Goal: Task Accomplishment & Management: Use online tool/utility

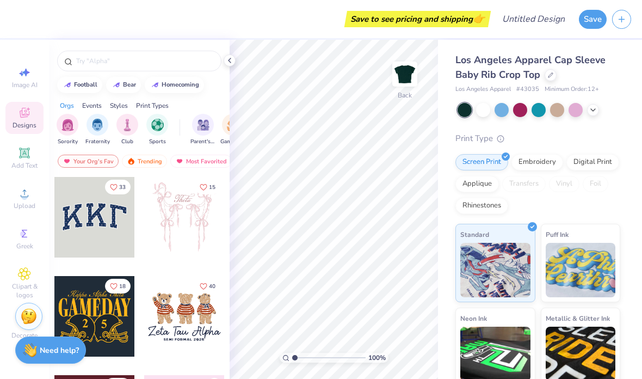
click at [139, 66] on input "text" at bounding box center [144, 61] width 139 height 11
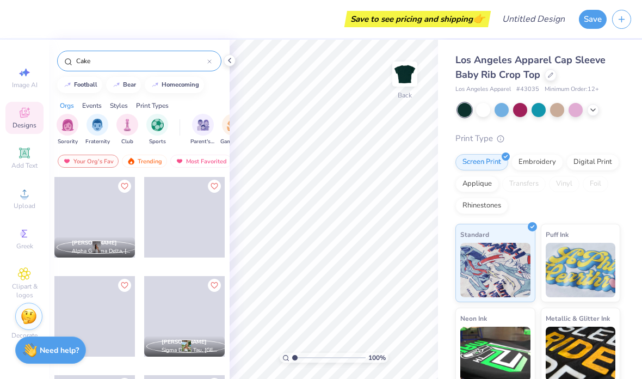
type input "Cake"
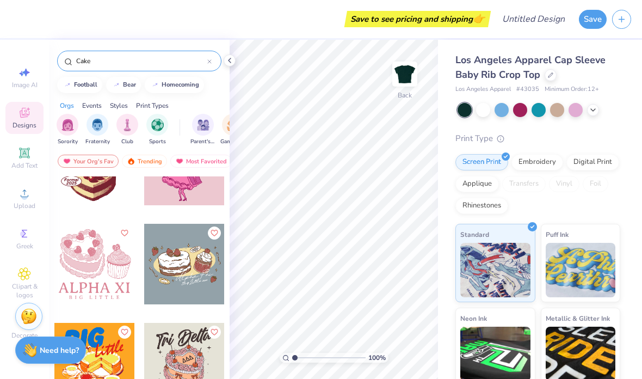
scroll to position [366, 0]
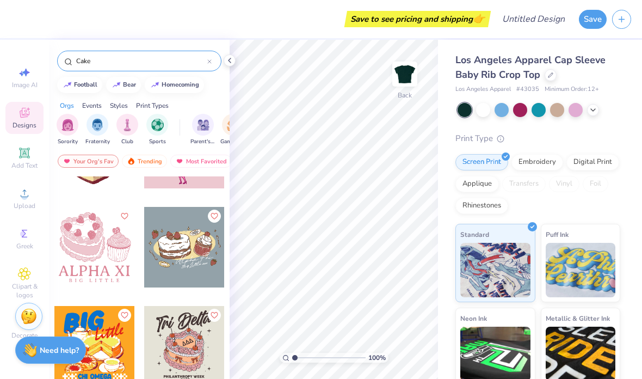
click at [109, 242] on div at bounding box center [94, 247] width 81 height 81
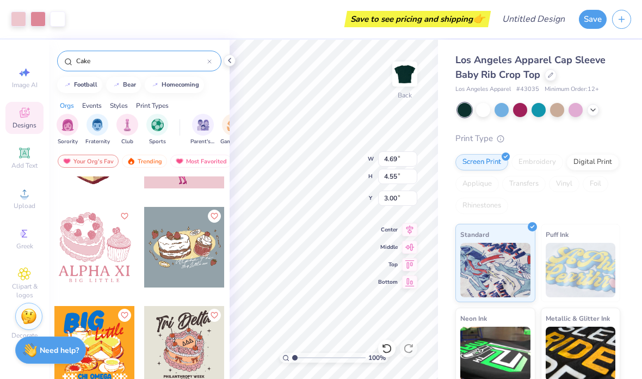
type input "3.53"
click at [304, 359] on input "range" at bounding box center [328, 358] width 73 height 10
type input "2.3"
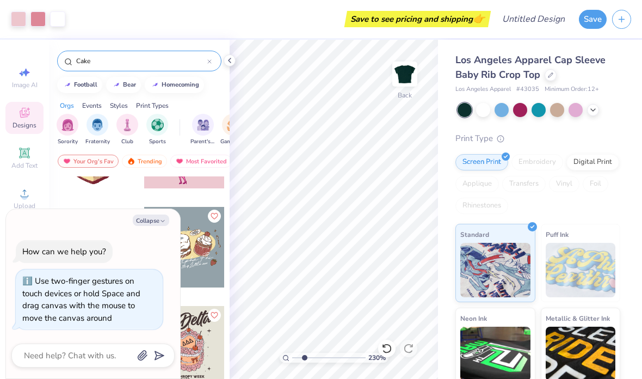
type textarea "x"
click at [230, 59] on icon at bounding box center [229, 60] width 9 height 9
type input "1.95804836566513"
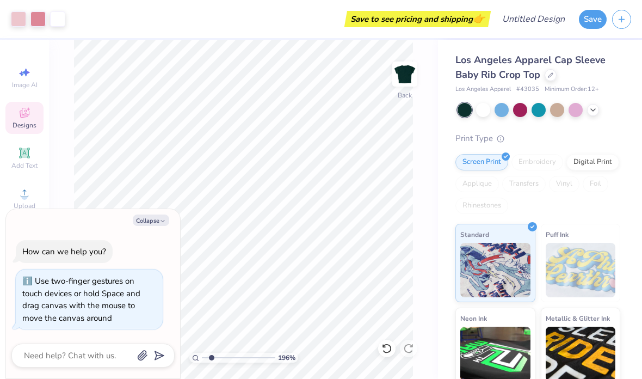
click at [167, 219] on button "Collapse" at bounding box center [151, 219] width 36 height 11
type textarea "x"
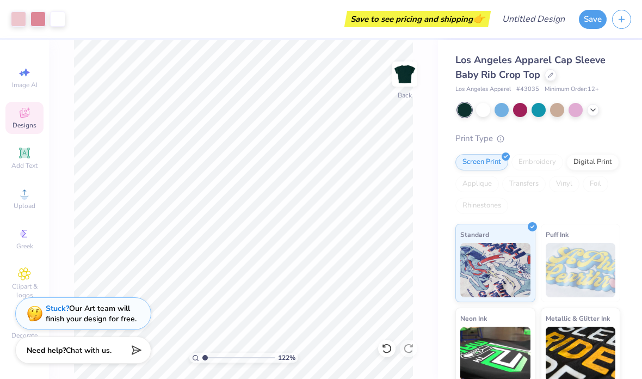
type input "1"
type input "3.00"
click at [26, 15] on div at bounding box center [18, 18] width 15 height 15
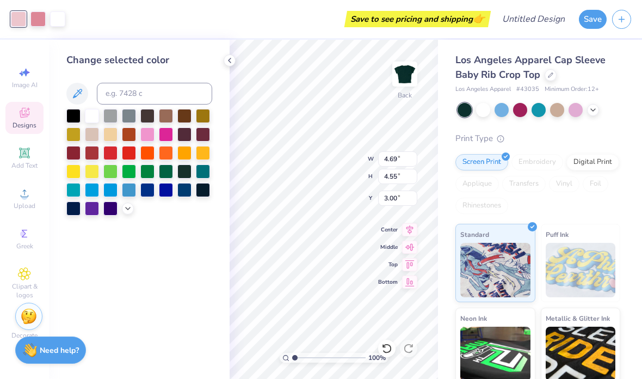
click at [97, 115] on div at bounding box center [92, 116] width 14 height 14
click at [44, 27] on div "Art colors" at bounding box center [23, 19] width 46 height 38
click at [35, 23] on div at bounding box center [37, 18] width 15 height 15
click at [202, 158] on div at bounding box center [203, 153] width 14 height 14
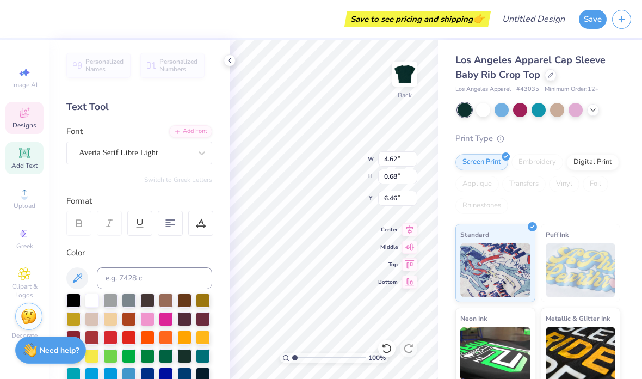
scroll to position [1, 2]
type textarea "ALPXI"
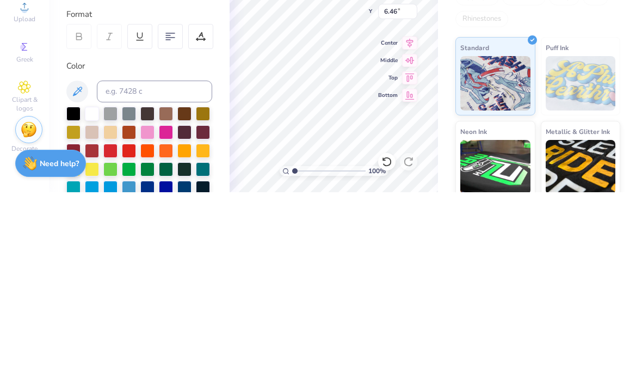
scroll to position [0, 1]
type input "4.61"
type input "3.22"
type input "3.00"
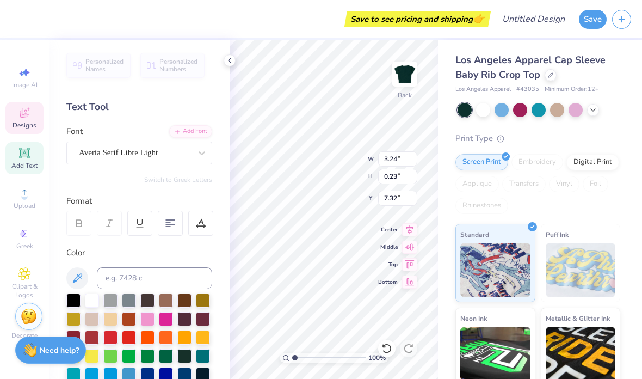
click at [621, 69] on div "Los Angeles Apparel Cap Sleeve Baby Rib Crop Top Los Angeles Apparel # 43035 Mi…" at bounding box center [540, 255] width 204 height 430
type input "2.88"
type input "0.68"
type input "6.46"
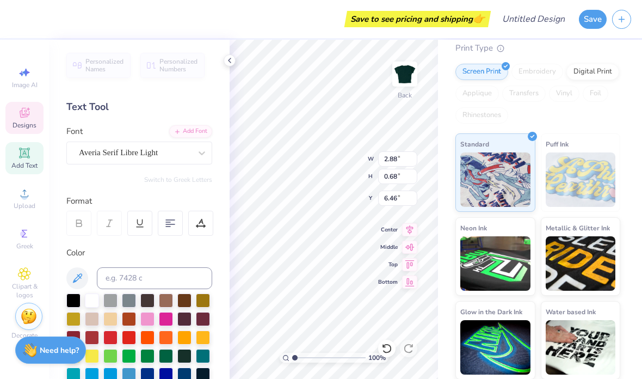
scroll to position [1, 1]
type textarea "AXI"
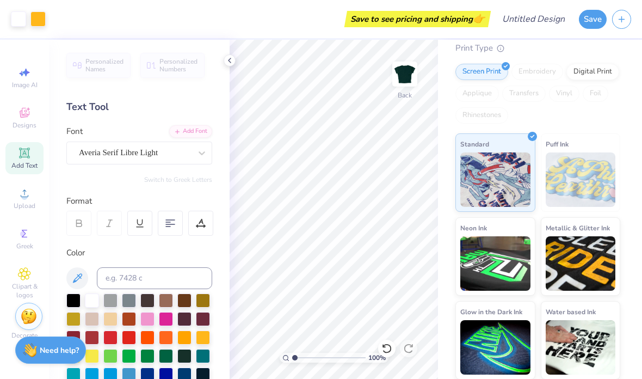
click at [233, 62] on icon at bounding box center [229, 60] width 9 height 9
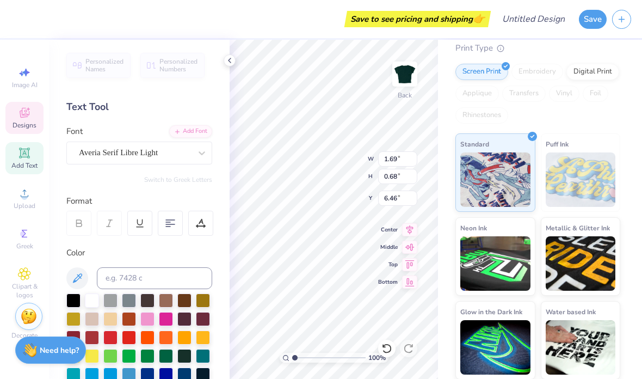
scroll to position [1, 0]
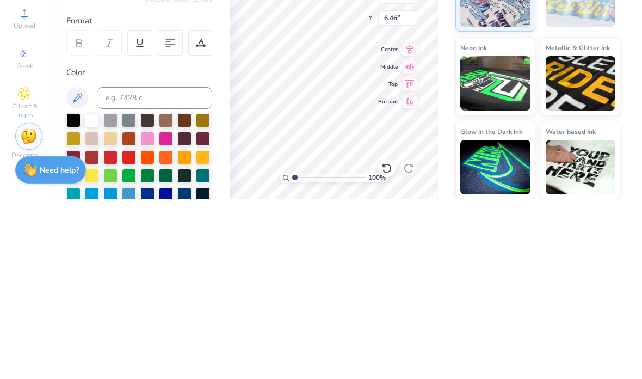
type textarea "I"
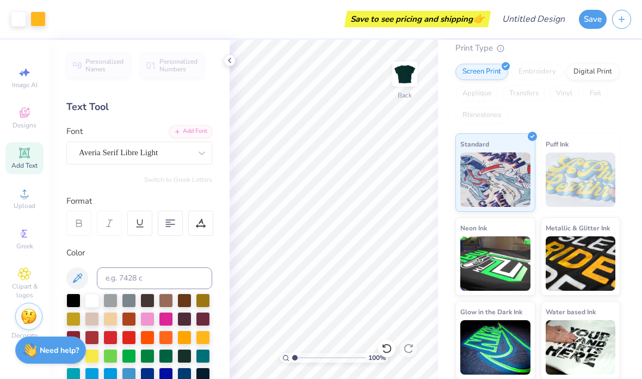
click at [563, 51] on div "Print Type" at bounding box center [537, 48] width 165 height 13
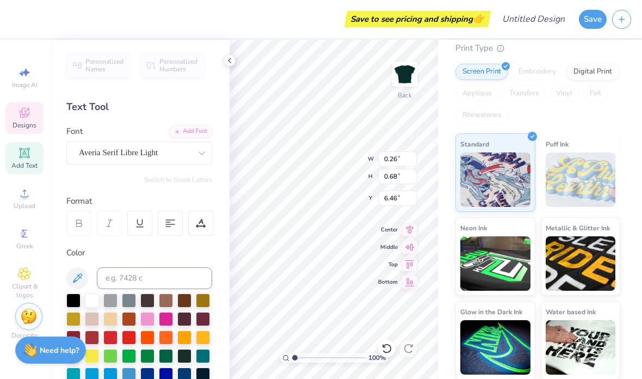
type input "2.91"
type input "3.18"
type input "3.01"
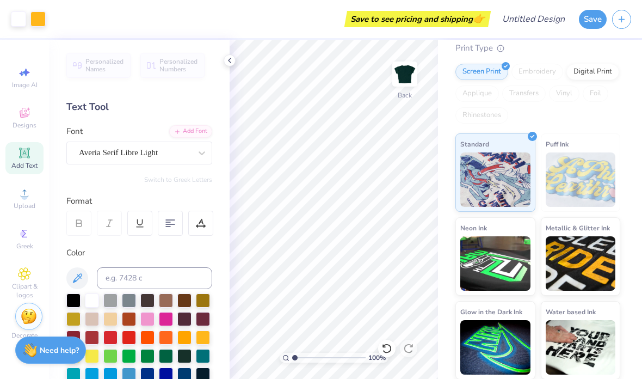
click at [229, 65] on div at bounding box center [230, 60] width 12 height 12
type input "3.73062473508473"
type input "3.24"
type input "0.23"
type input "7.32"
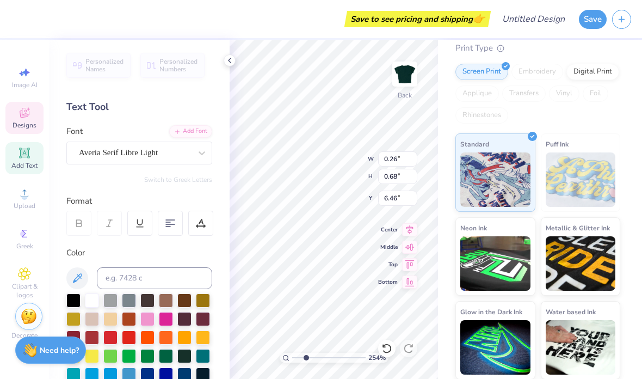
click at [384, 202] on input "6.46" at bounding box center [397, 197] width 39 height 15
type input "2.5001071562146"
type input "2.91"
type input "3.11"
type input "3.05"
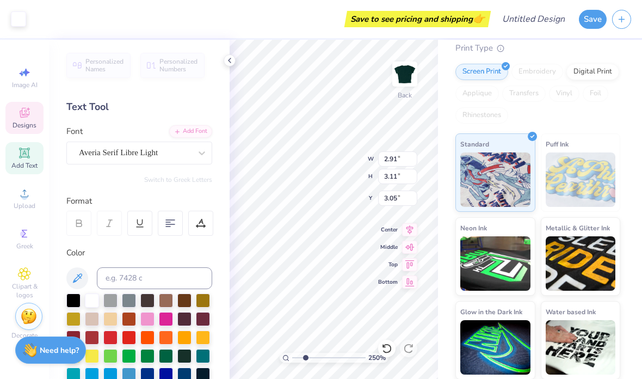
type input "2.5001071562146"
type input "4.06"
click at [389, 350] on icon at bounding box center [386, 348] width 11 height 11
type input "2.5001071562146"
type input "3.05"
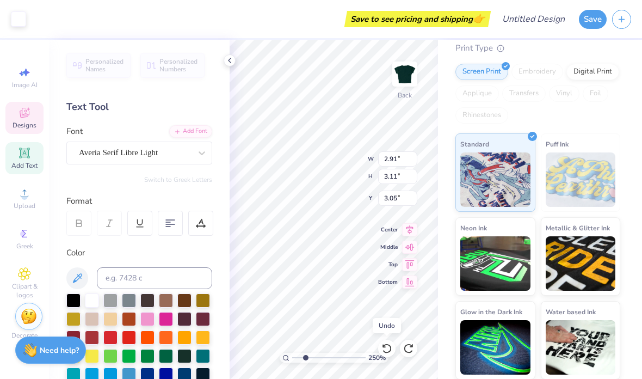
type input "2.5001071562146"
type input "3.24"
type input "0.23"
type input "7.32"
click at [383, 355] on div at bounding box center [386, 348] width 17 height 17
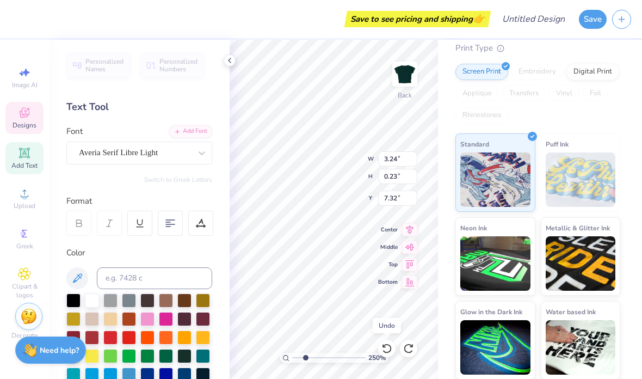
click at [390, 344] on icon at bounding box center [386, 348] width 11 height 11
type input "2.5001071562146"
type input "2.88"
type input "0.68"
type input "6.46"
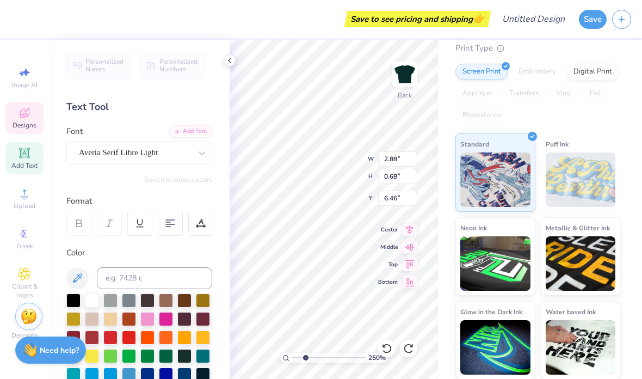
click at [391, 346] on icon at bounding box center [386, 348] width 11 height 11
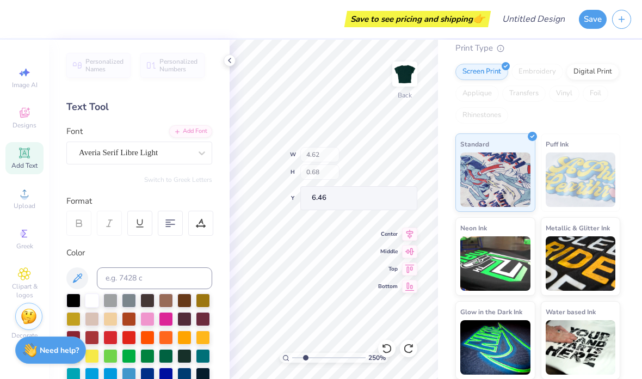
type input "1.28280518629886"
type input "2.91"
type input "3.18"
type input "3.01"
click at [230, 60] on icon at bounding box center [229, 60] width 9 height 9
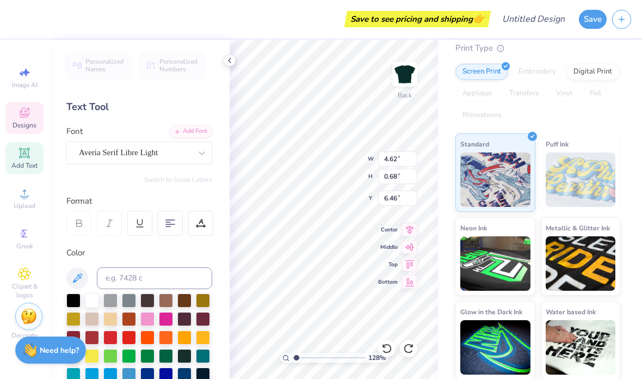
scroll to position [1, 2]
click at [553, 64] on div "Embroidery" at bounding box center [537, 72] width 52 height 16
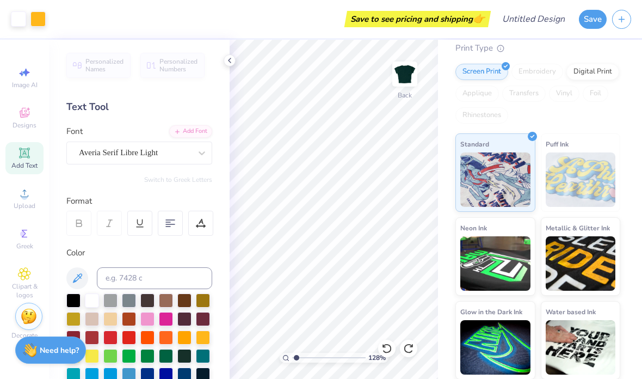
click at [234, 57] on div at bounding box center [230, 60] width 12 height 12
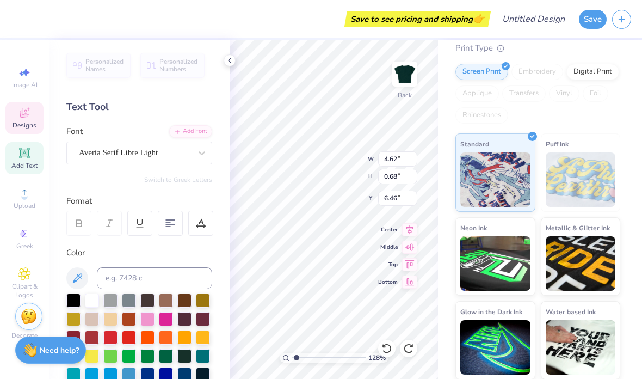
click at [231, 64] on icon at bounding box center [229, 60] width 9 height 9
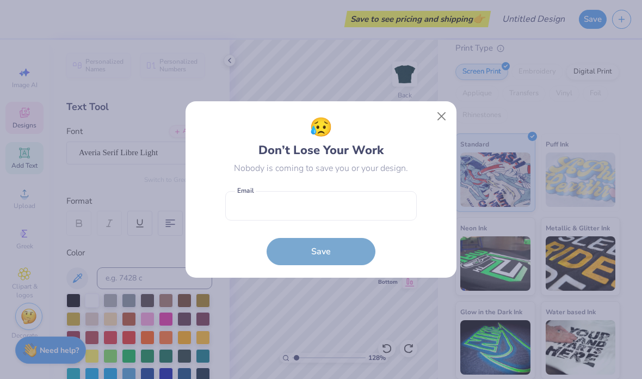
click at [446, 124] on button "Close" at bounding box center [441, 116] width 21 height 21
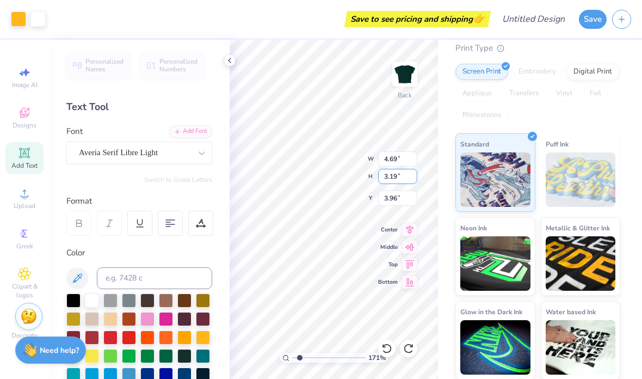
click at [417, 178] on input "3.19" at bounding box center [397, 176] width 39 height 15
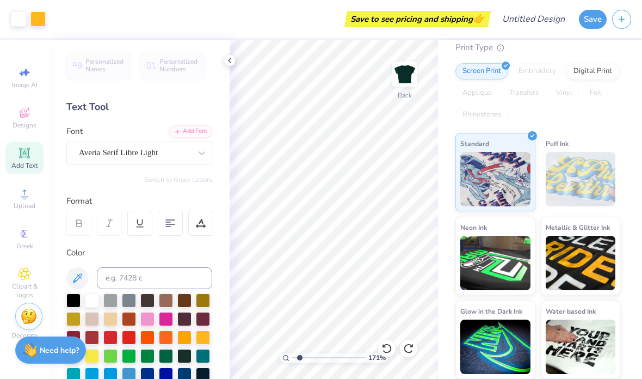
scroll to position [90, 0]
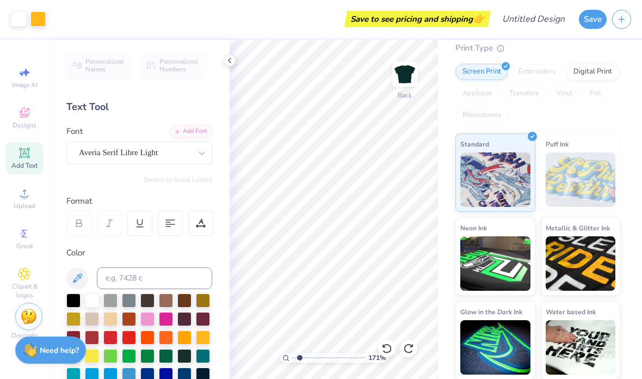
click at [390, 354] on div at bounding box center [386, 348] width 17 height 17
type input "1.70924255988869"
type input "3.56"
type input "1.70924255988869"
type input "3.95"
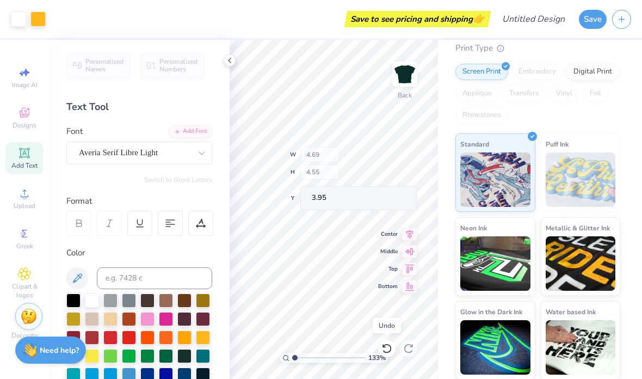
type input "1"
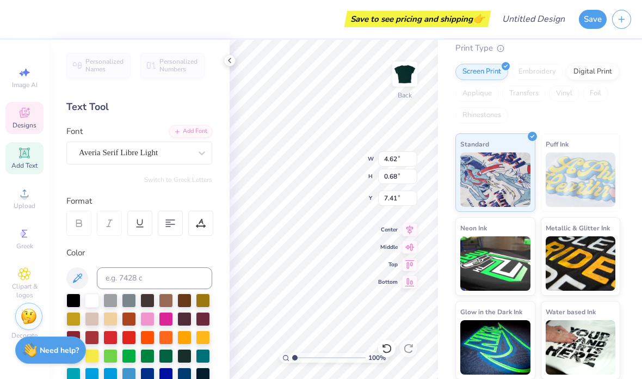
scroll to position [1, 2]
click at [593, 107] on div "Screen Print Embroidery Digital Print Applique Transfers Vinyl Foil Rhinestones" at bounding box center [537, 94] width 165 height 60
